Goal: Information Seeking & Learning: Learn about a topic

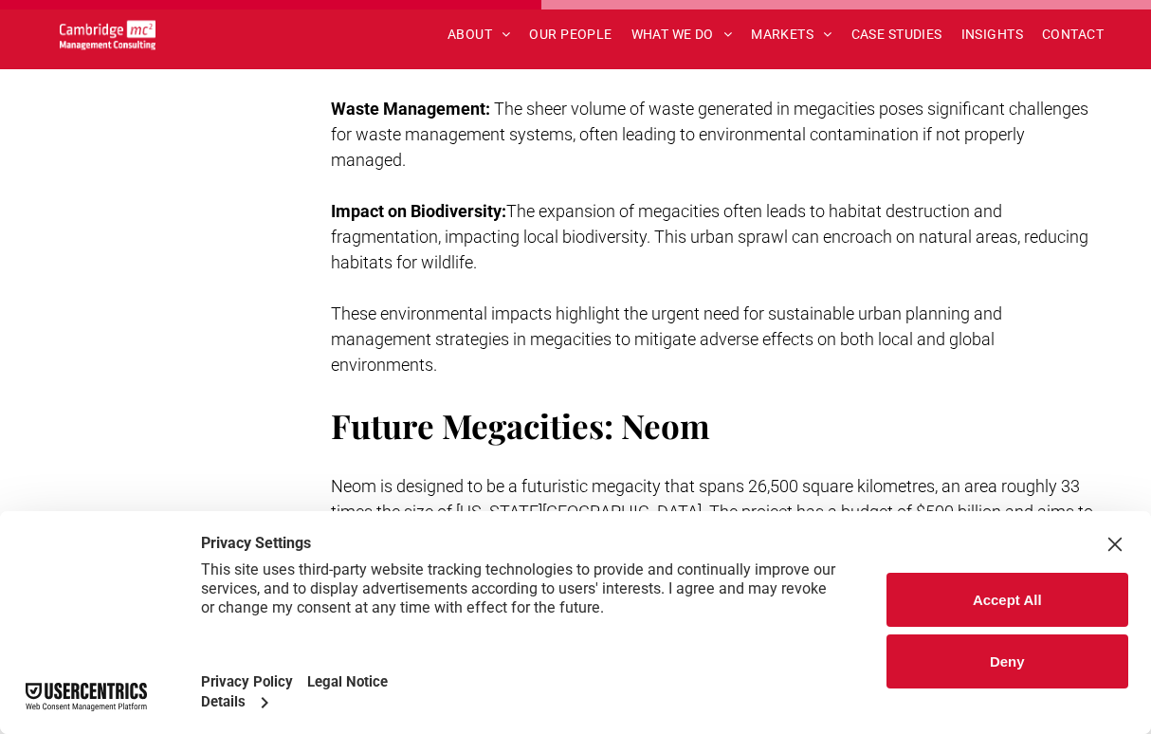
scroll to position [4382, 0]
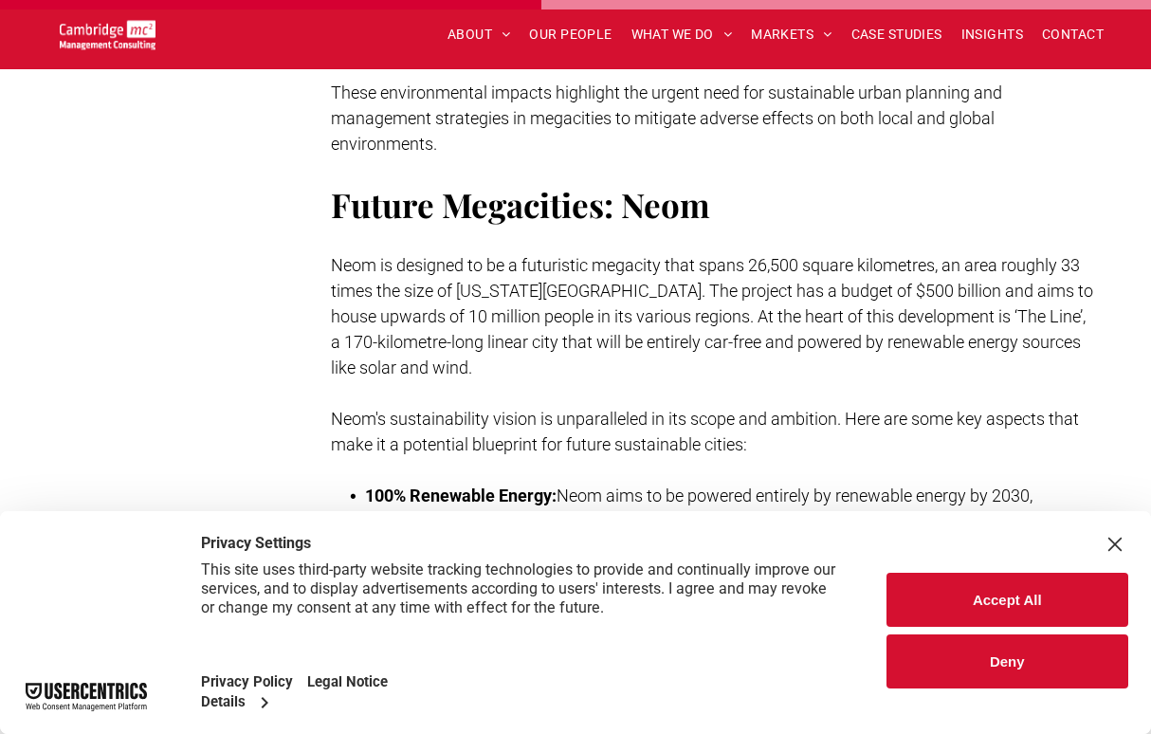
click at [1117, 547] on div "Close Layer" at bounding box center [1115, 544] width 27 height 27
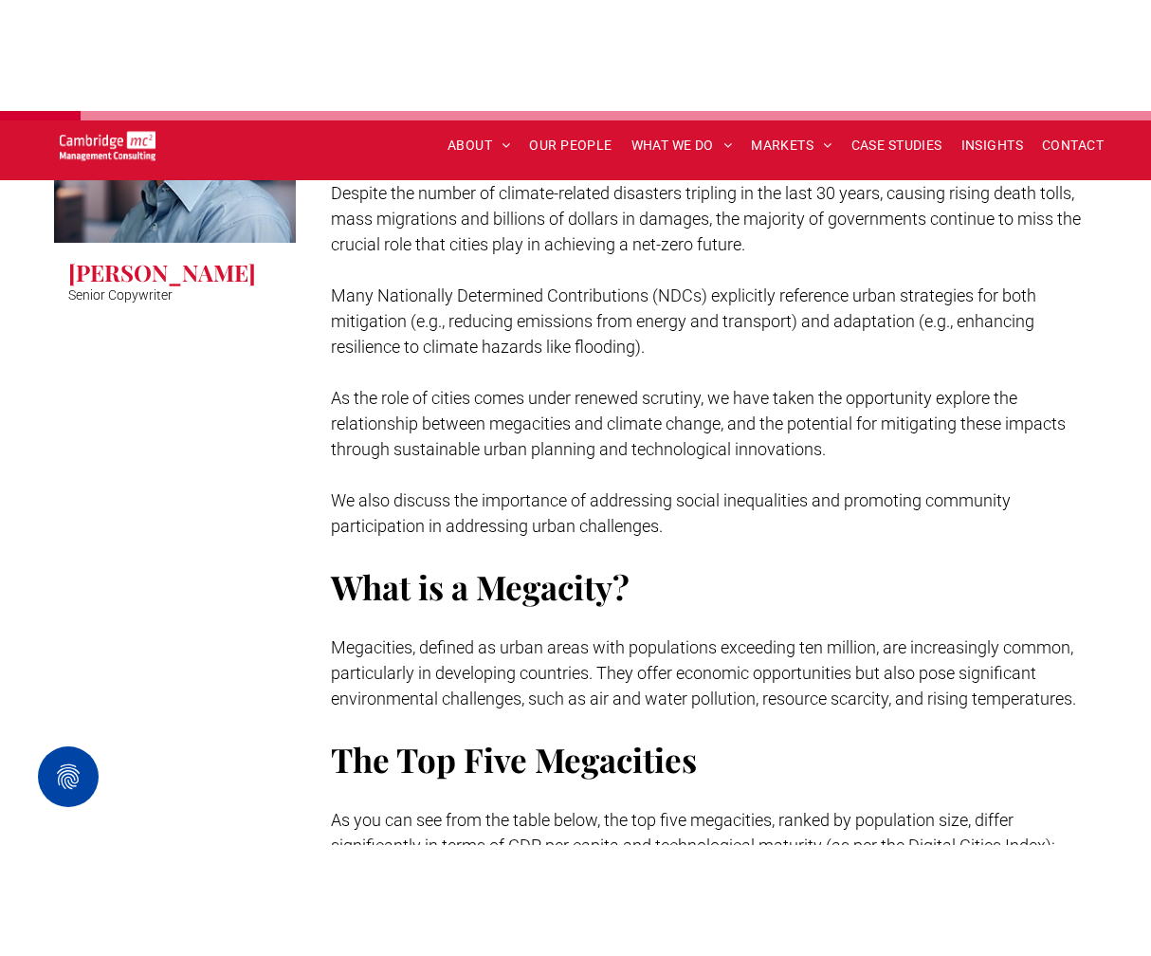
scroll to position [727, 0]
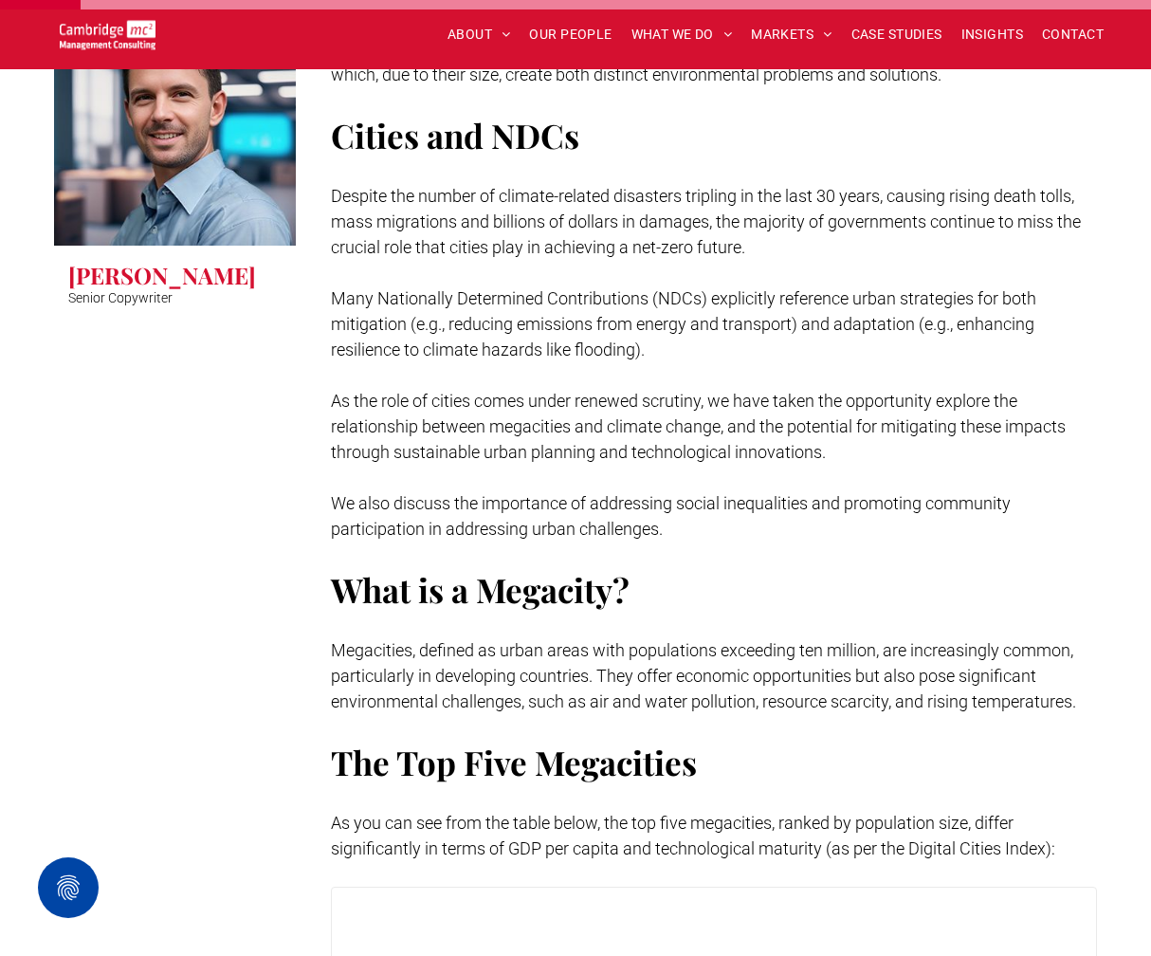
click at [643, 733] on span "The Top Five Megacities" at bounding box center [514, 762] width 366 height 45
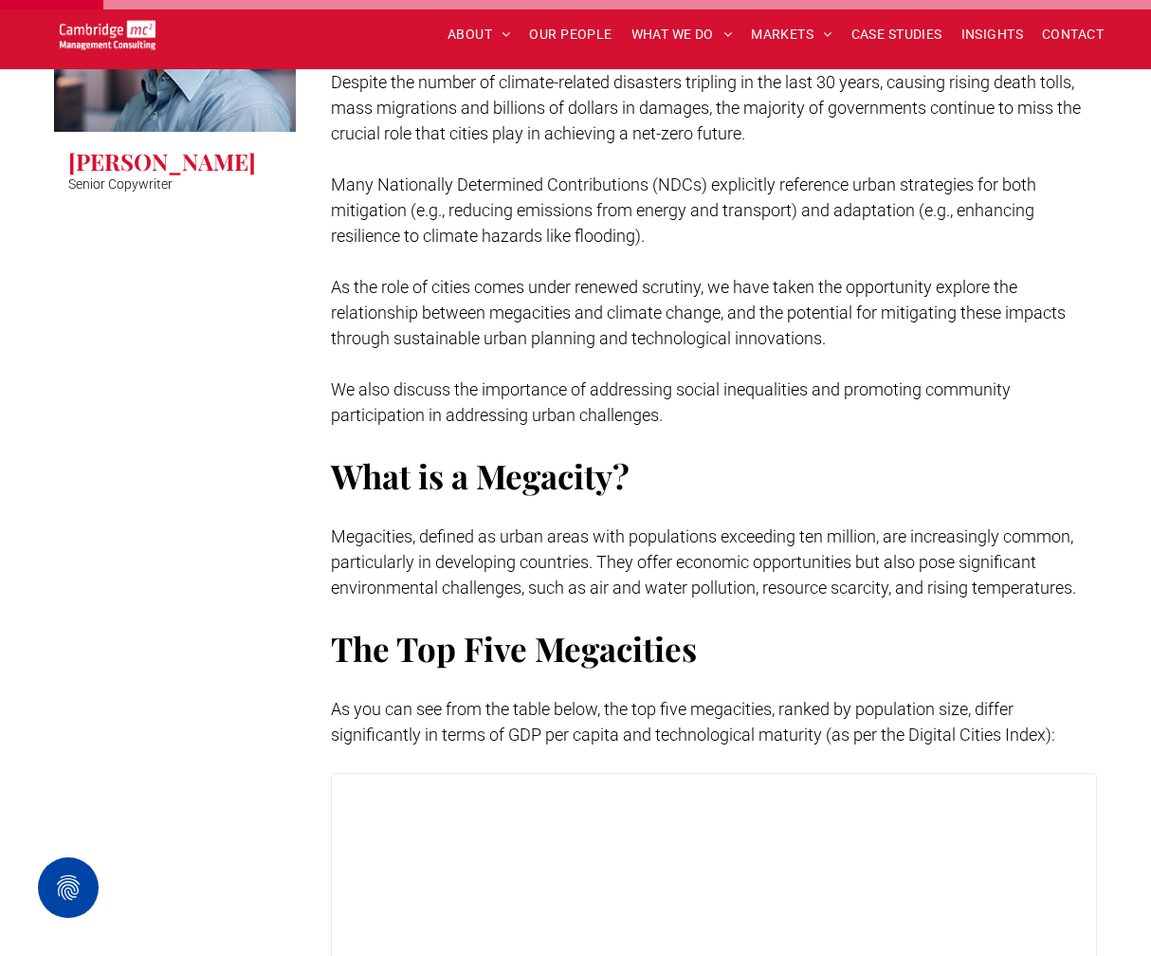
click at [506, 294] on span "As the role of cities comes under renewed scrutiny, we have taken the opportuni…" at bounding box center [698, 312] width 735 height 71
click at [448, 321] on span "As the role of cities comes under renewed scrutiny, we have taken the opportuni…" at bounding box center [698, 312] width 735 height 71
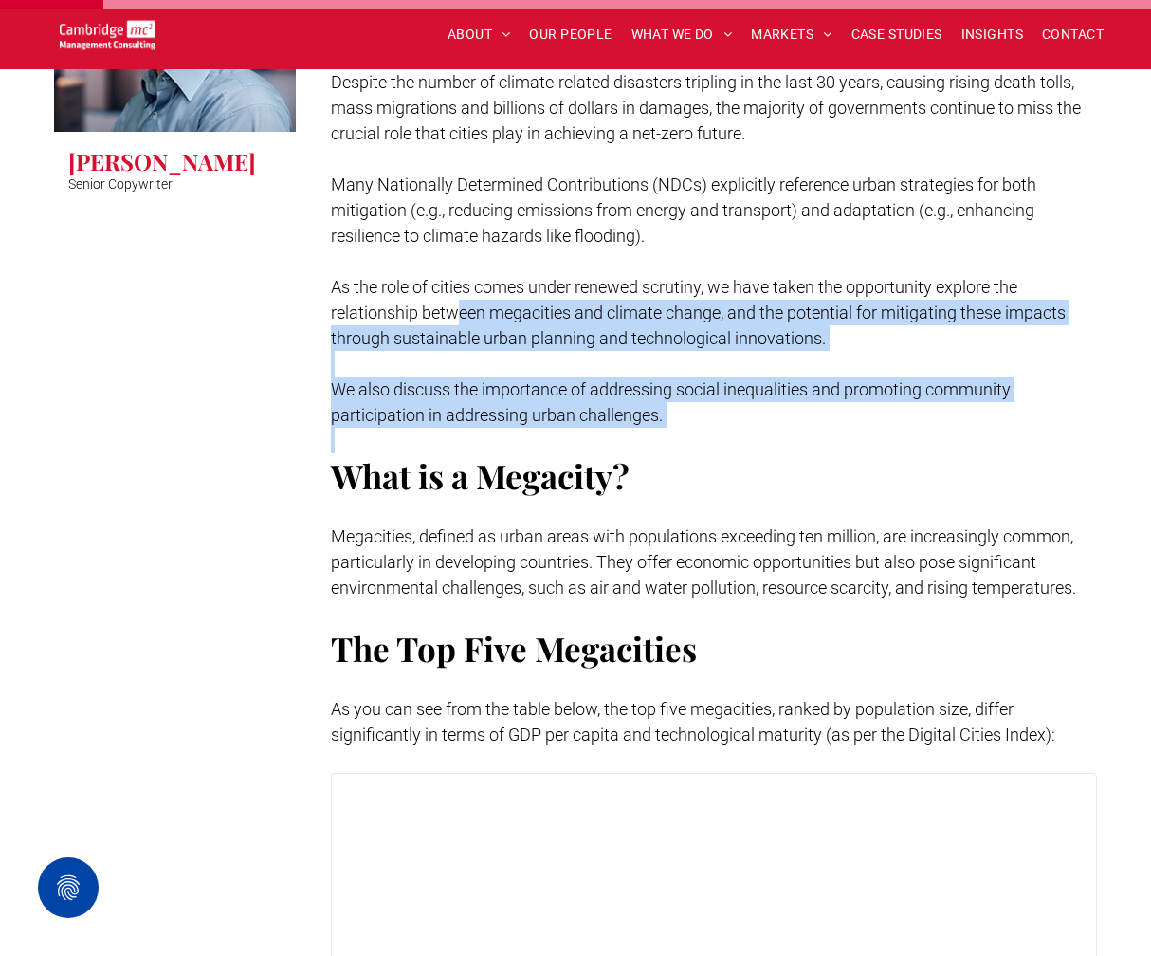
drag, startPoint x: 461, startPoint y: 319, endPoint x: 484, endPoint y: 450, distance: 132.8
click at [484, 450] on div "There were only 2 megacities globally in [DATE]. Currently, there are 34, and t…" at bounding box center [714, 231] width 767 height 1037
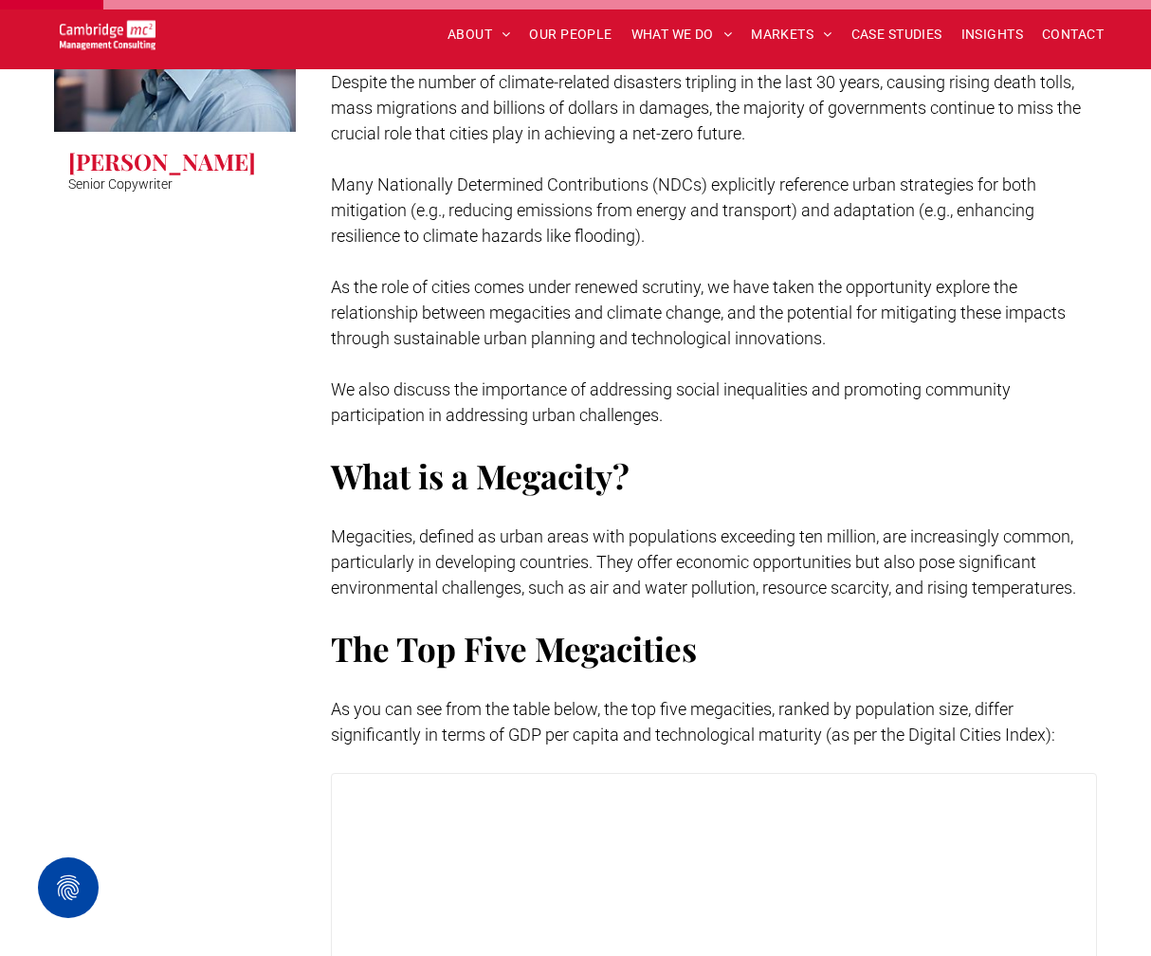
click at [443, 546] on p "Megacities, defined as urban areas with populations exceeding ten million, are …" at bounding box center [714, 561] width 767 height 77
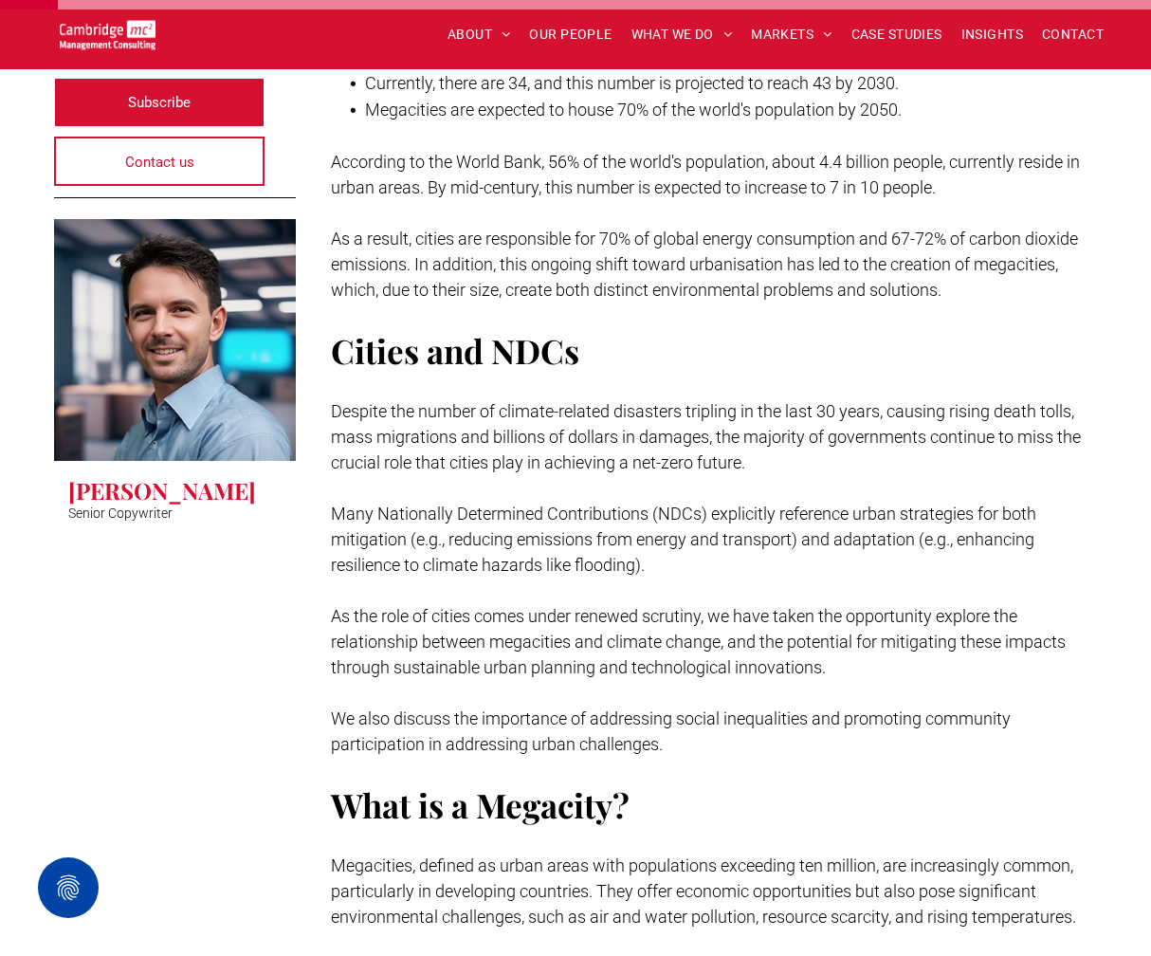
scroll to position [740, 0]
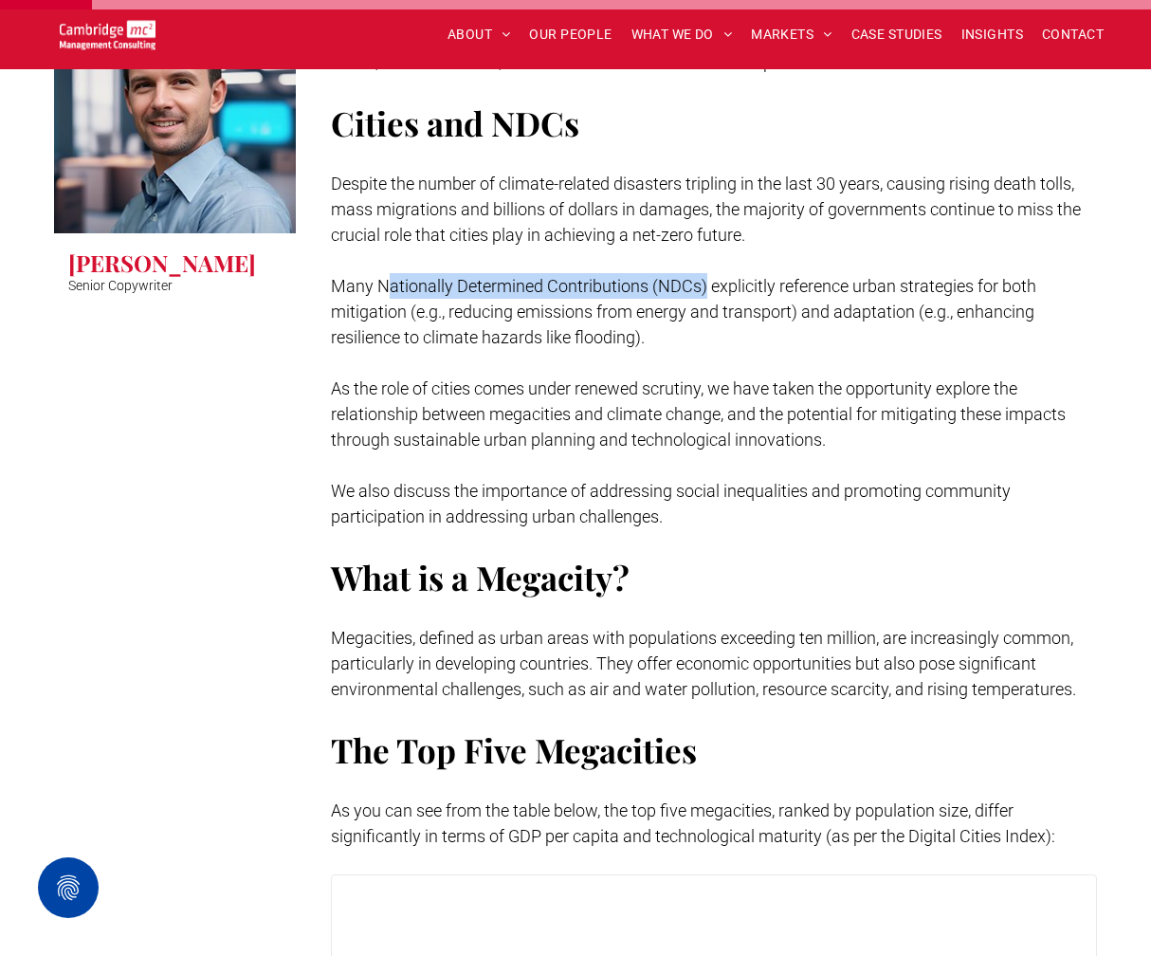
drag, startPoint x: 382, startPoint y: 285, endPoint x: 706, endPoint y: 286, distance: 323.4
click at [706, 286] on span "Many Nationally Determined Contributions (NDCs) explicitly reference urban stra…" at bounding box center [684, 311] width 706 height 71
click at [869, 370] on p at bounding box center [714, 363] width 767 height 26
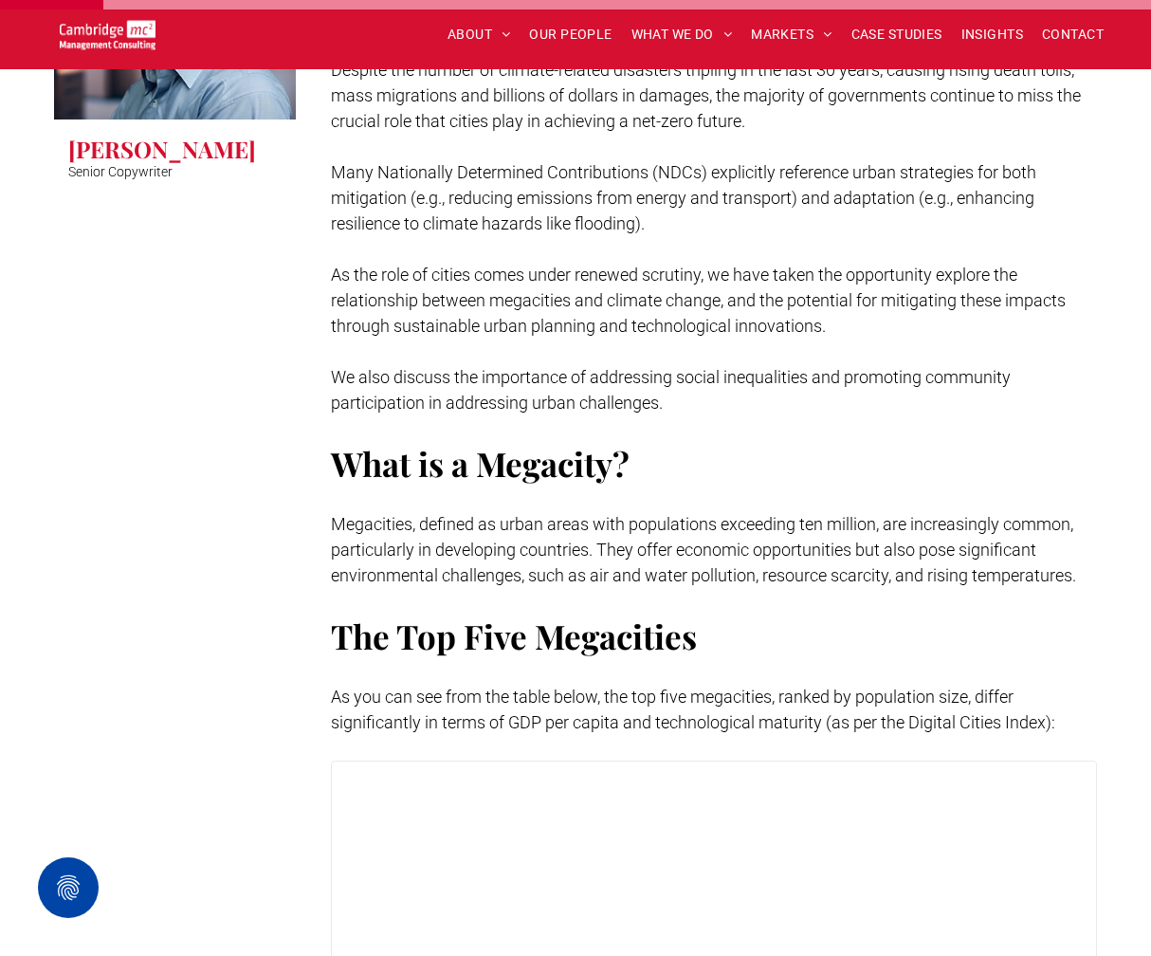
click at [1024, 318] on p "As the role of cities comes under renewed scrutiny, we have taken the opportuni…" at bounding box center [714, 300] width 767 height 77
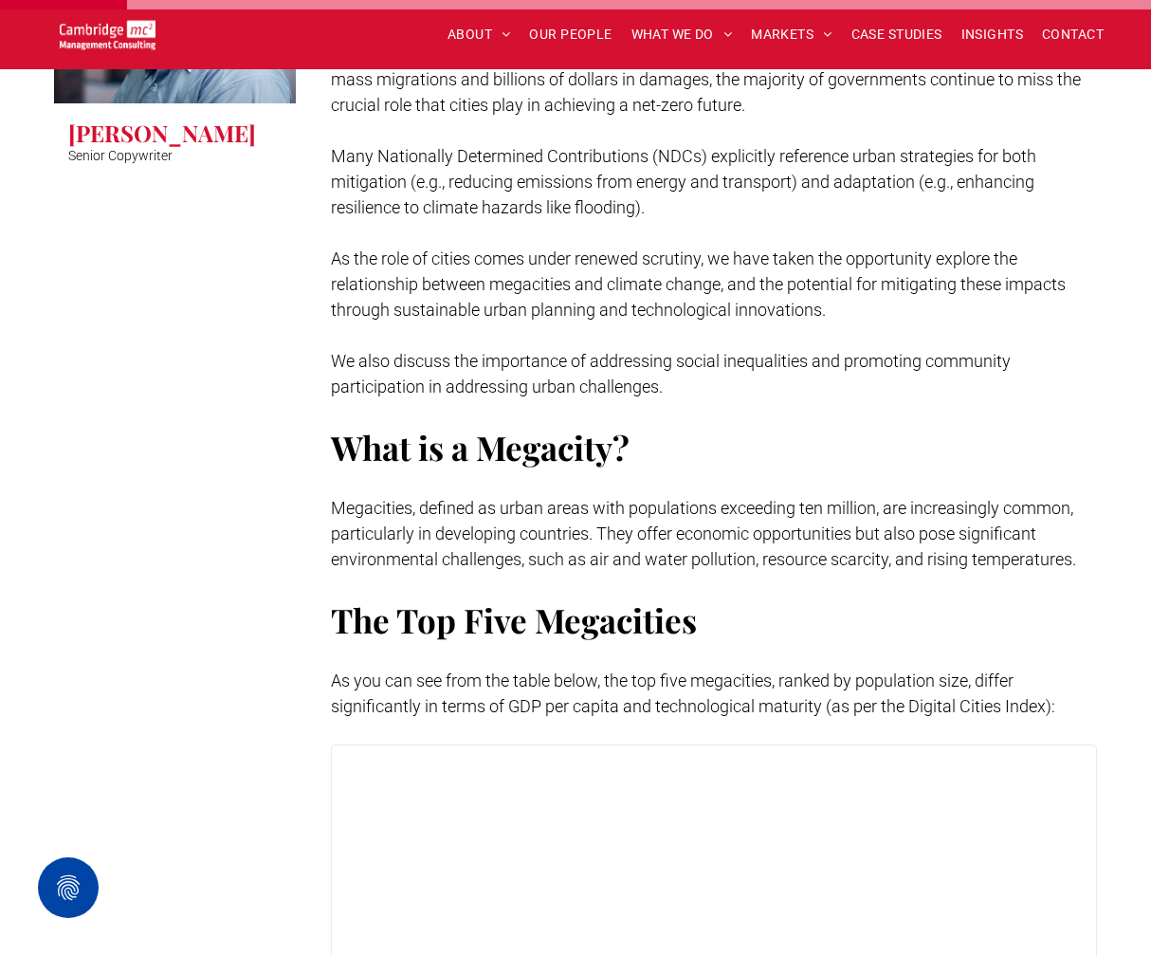
scroll to position [983, 0]
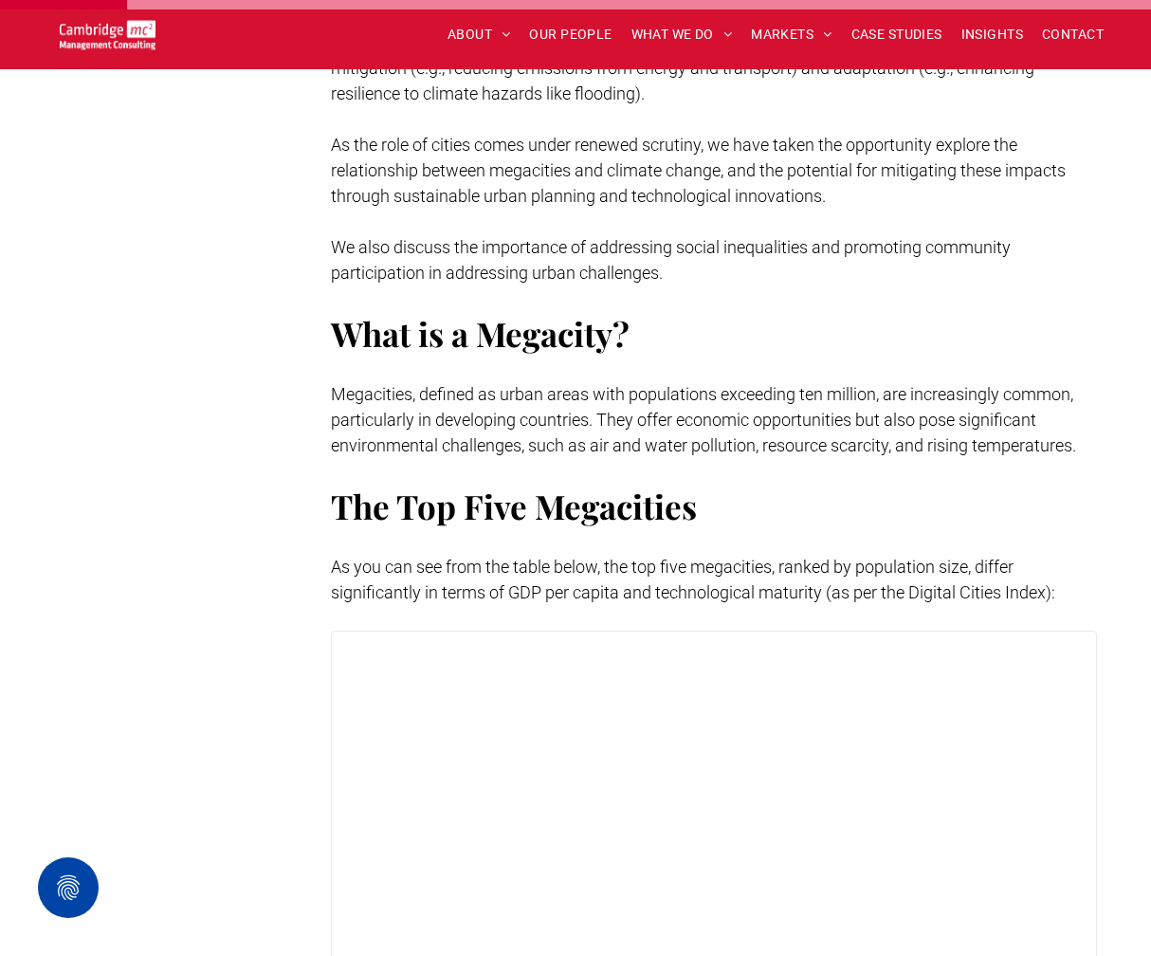
click at [633, 423] on span "Megacities, defined as urban areas with populations exceeding ten million, are …" at bounding box center [703, 419] width 745 height 71
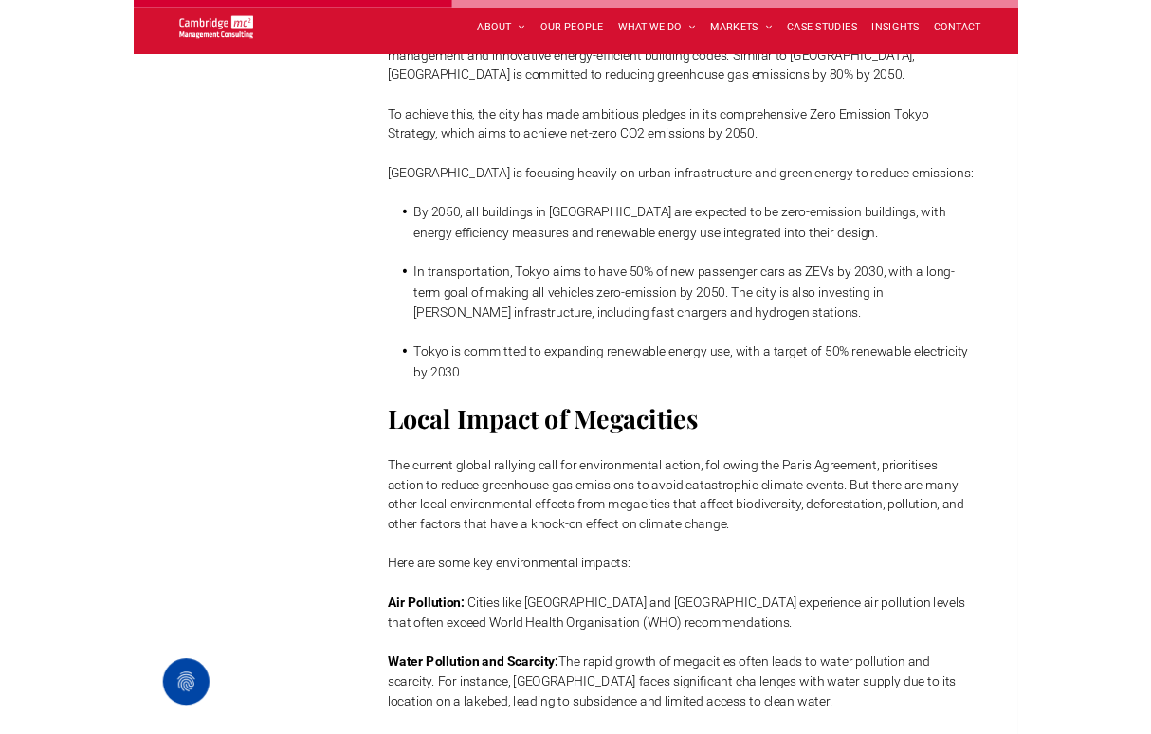
scroll to position [3779, 0]
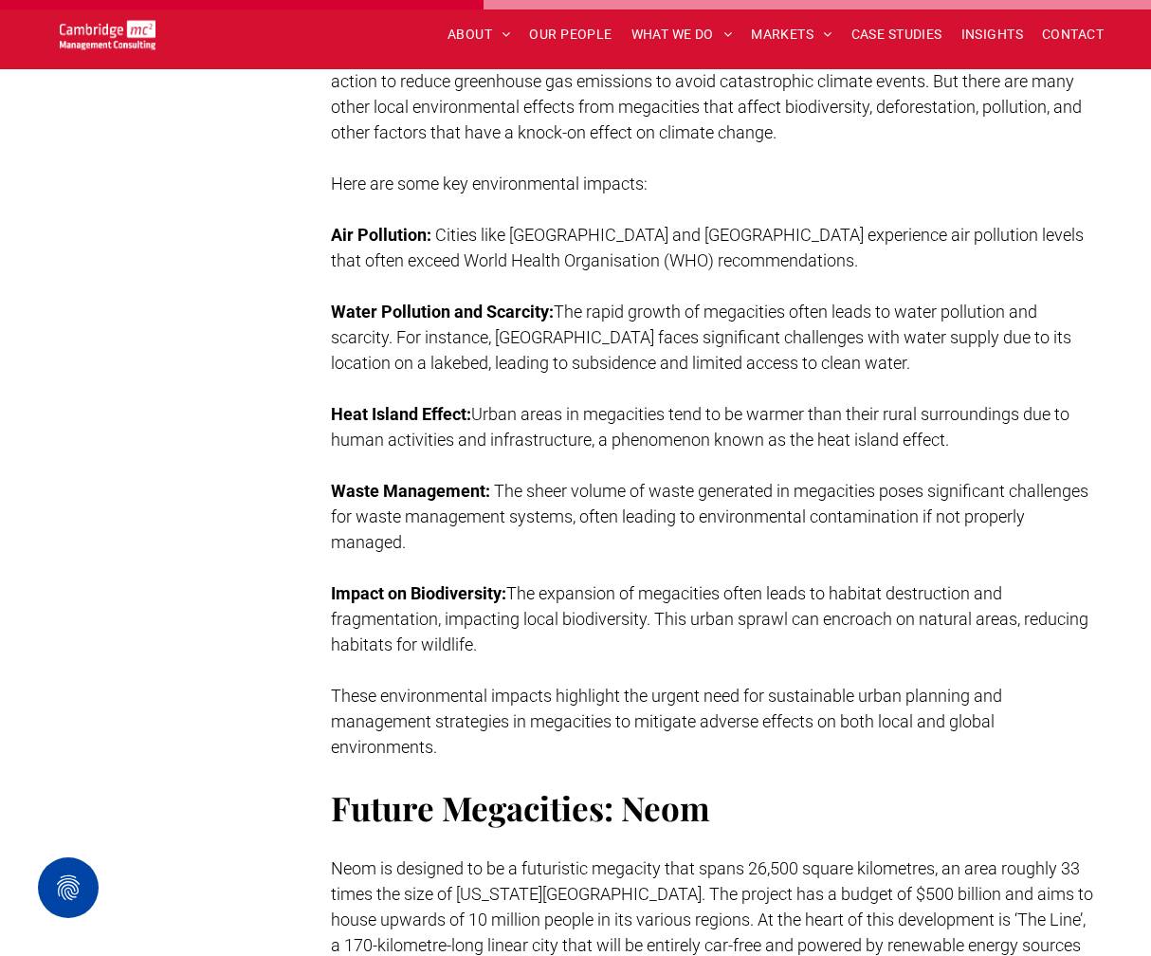
click at [452, 618] on span "The expansion of megacities often leads to habitat destruction and fragmentatio…" at bounding box center [710, 618] width 758 height 71
